Goal: Transaction & Acquisition: Purchase product/service

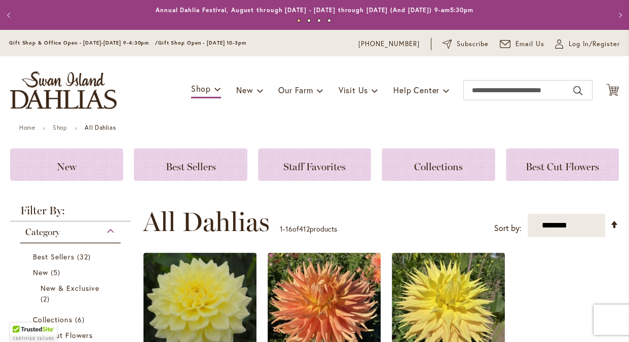
scroll to position [155, 0]
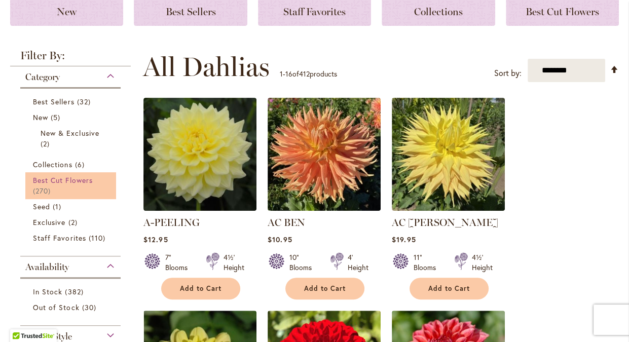
click at [62, 181] on span "Best Cut Flowers" at bounding box center [63, 180] width 60 height 10
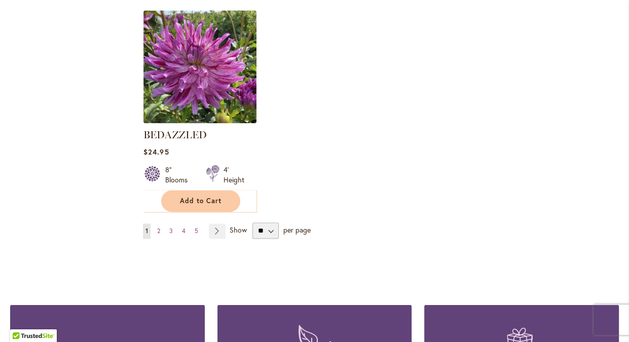
scroll to position [1296, 0]
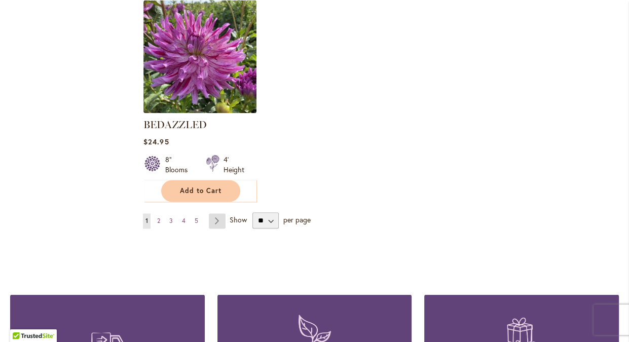
click at [215, 216] on link "Page Next" at bounding box center [217, 220] width 17 height 15
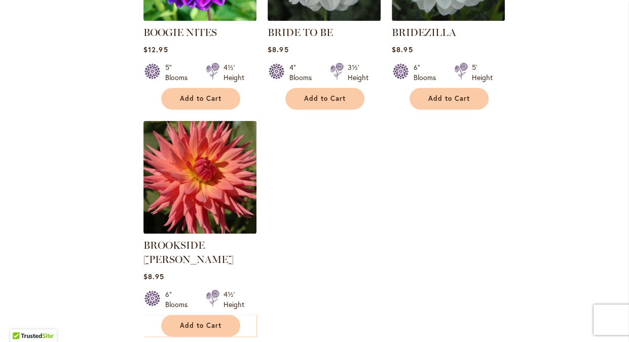
scroll to position [1192, 0]
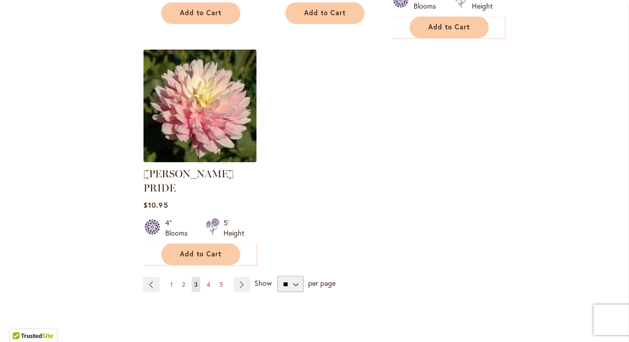
scroll to position [1296, 0]
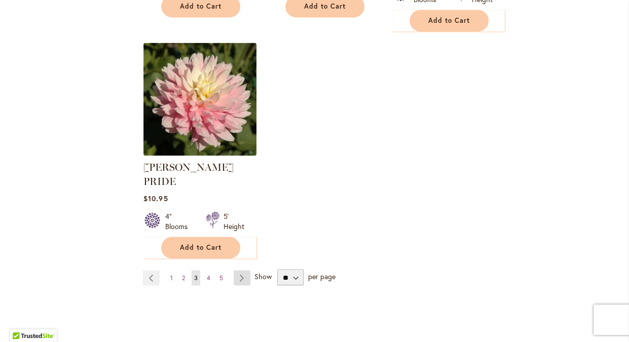
click at [241, 270] on link "Page Next" at bounding box center [242, 277] width 17 height 15
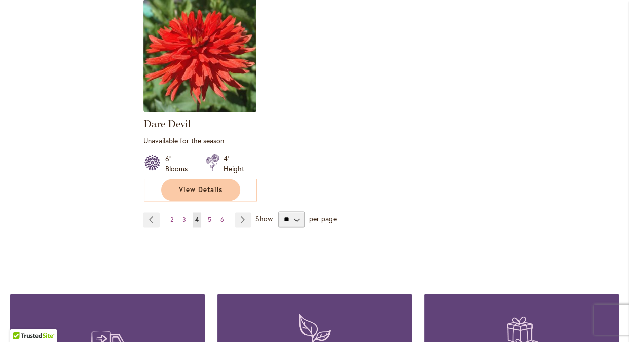
scroll to position [1347, 0]
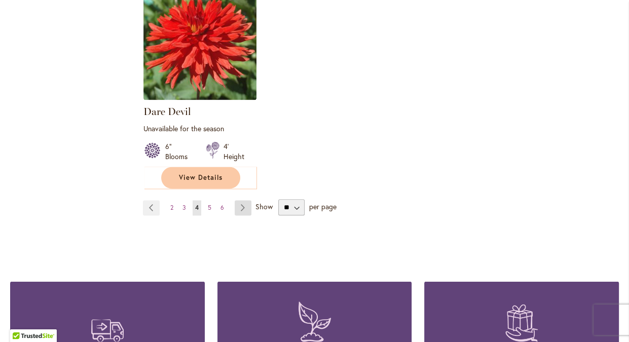
click at [242, 200] on link "Page Next" at bounding box center [243, 207] width 17 height 15
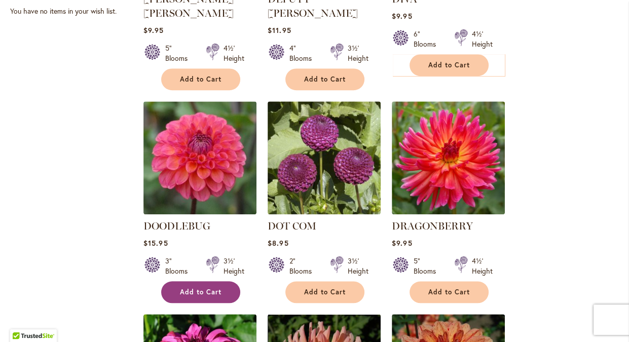
scroll to position [466, 0]
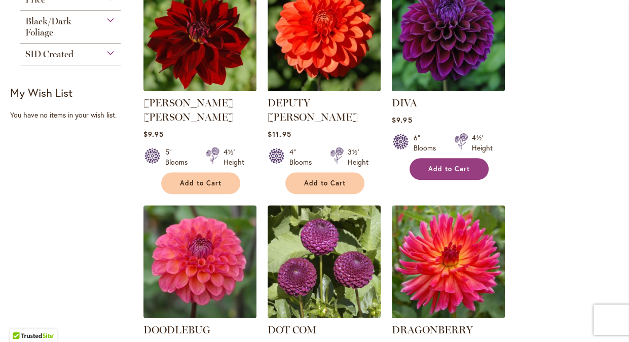
click at [454, 169] on span "Add to Cart" at bounding box center [449, 169] width 42 height 9
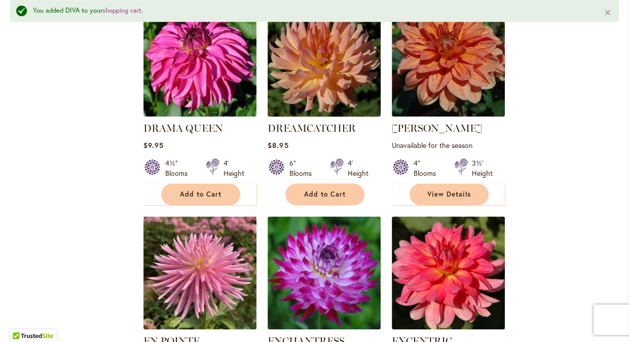
scroll to position [959, 0]
